Goal: Navigation & Orientation: Find specific page/section

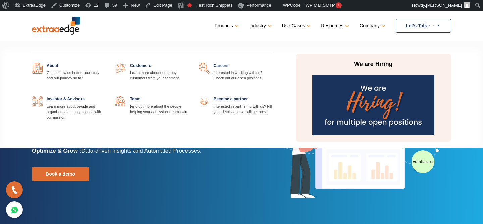
click at [189, 97] on link at bounding box center [189, 97] width 0 height 0
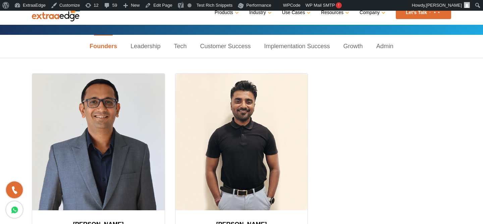
scroll to position [106, 0]
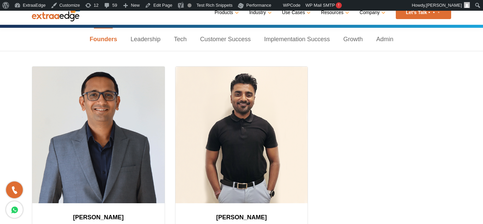
click at [234, 42] on link "Customer Success" at bounding box center [225, 39] width 64 height 23
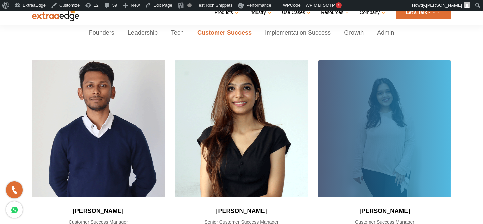
scroll to position [93, 0]
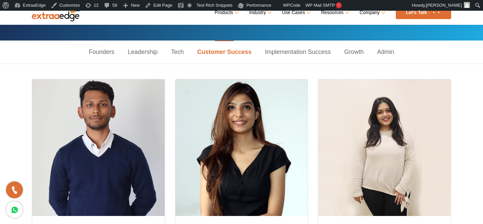
click at [175, 56] on link "Tech" at bounding box center [177, 52] width 26 height 23
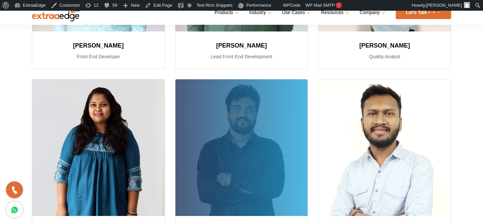
click at [245, 116] on div at bounding box center [241, 147] width 132 height 137
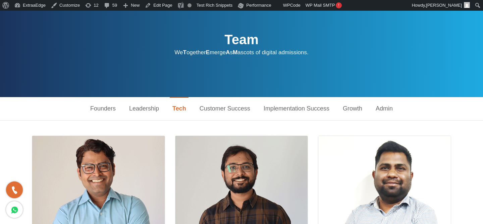
scroll to position [0, 0]
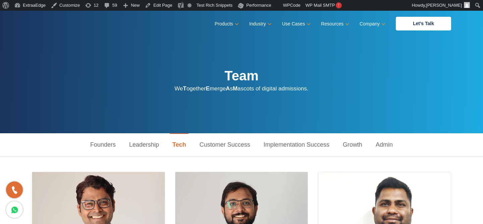
click at [169, 108] on div "Team We T ogether E merge A s M ascots of digital admissions." at bounding box center [241, 72] width 429 height 123
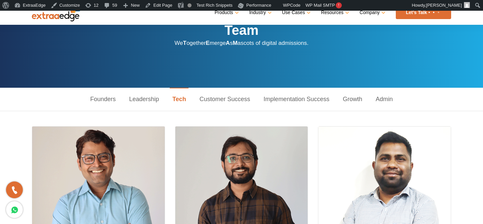
scroll to position [42, 0]
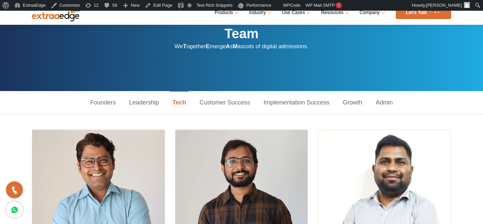
click at [201, 66] on div "Team We T ogether E merge A s M ascots of digital admissions." at bounding box center [241, 29] width 429 height 123
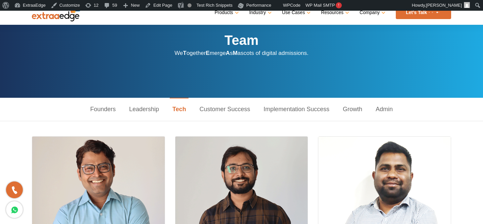
scroll to position [32, 0]
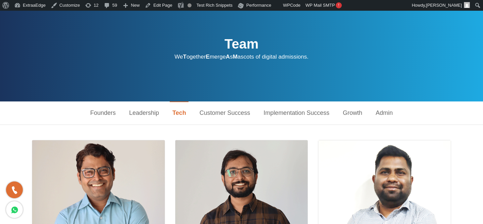
click at [346, 118] on link "Growth" at bounding box center [352, 113] width 33 height 23
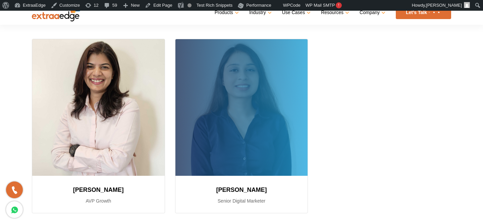
scroll to position [149, 0]
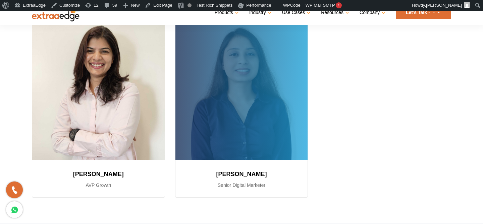
click at [298, 188] on p "Senior Digital Marketer" at bounding box center [241, 185] width 116 height 8
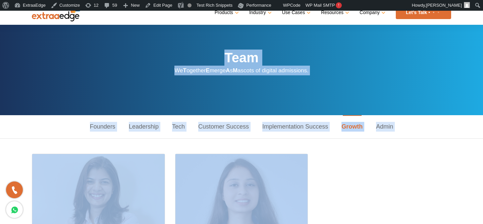
scroll to position [0, 0]
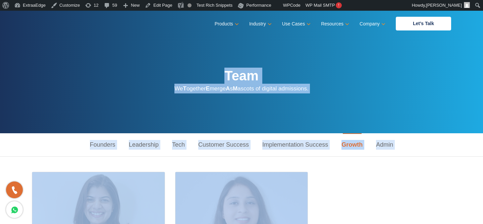
drag, startPoint x: 310, startPoint y: 202, endPoint x: 113, endPoint y: -9, distance: 288.2
click at [169, 89] on div "Team We T ogether E merge A s M ascots of digital admissions." at bounding box center [241, 72] width 429 height 123
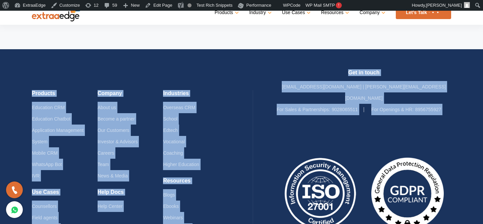
scroll to position [484, 0]
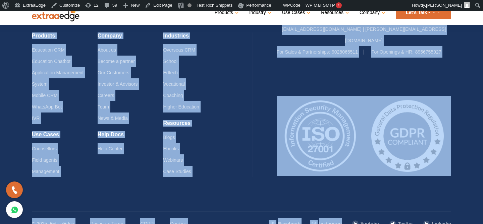
drag, startPoint x: 199, startPoint y: 71, endPoint x: 311, endPoint y: 237, distance: 200.3
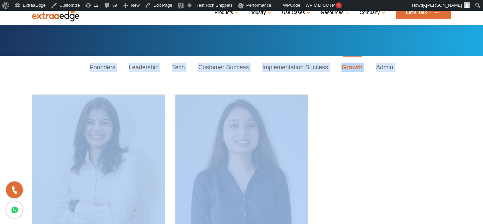
click at [372, 186] on div "Supreetha Gonsalves AVP Growth Charu Kulshreshtha Senior Digital Marketer" at bounding box center [241, 187] width 429 height 185
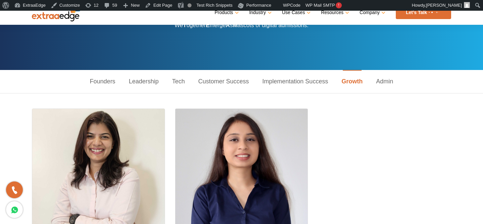
scroll to position [60, 0]
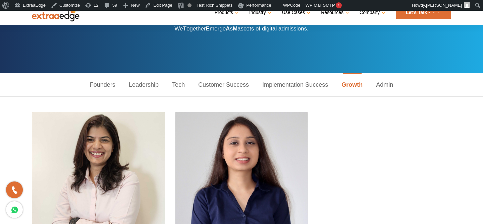
click at [387, 85] on link "Admin" at bounding box center [384, 84] width 31 height 23
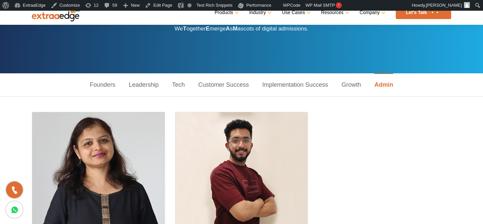
click at [350, 79] on link "Growth" at bounding box center [351, 84] width 33 height 23
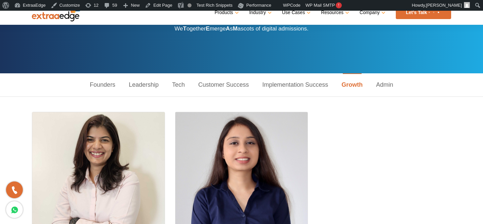
click at [307, 85] on link "Implementation Success" at bounding box center [294, 84] width 79 height 23
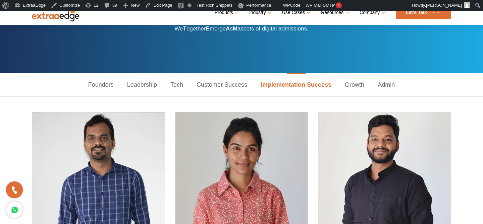
click at [249, 89] on link "Customer Success" at bounding box center [222, 84] width 64 height 23
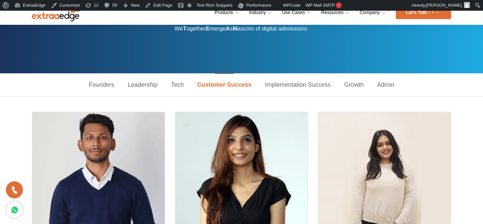
click at [181, 88] on link "Tech" at bounding box center [177, 84] width 26 height 23
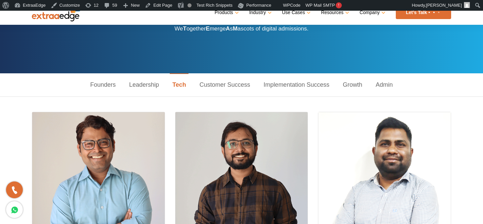
click at [150, 88] on link "Leadership" at bounding box center [143, 84] width 43 height 23
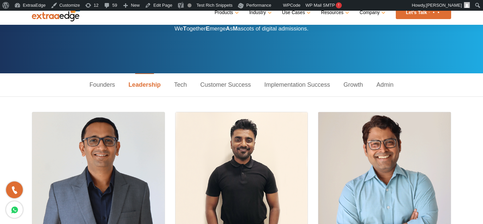
click at [109, 88] on link "Founders" at bounding box center [102, 84] width 39 height 23
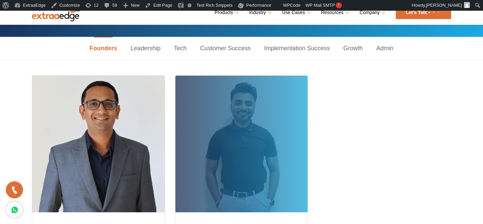
scroll to position [90, 0]
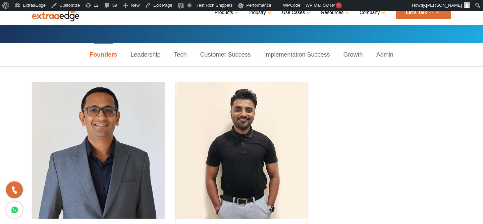
click at [153, 56] on link "Leadership" at bounding box center [145, 54] width 43 height 23
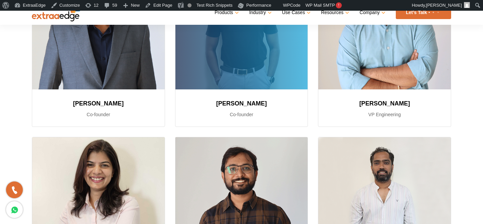
scroll to position [0, 0]
